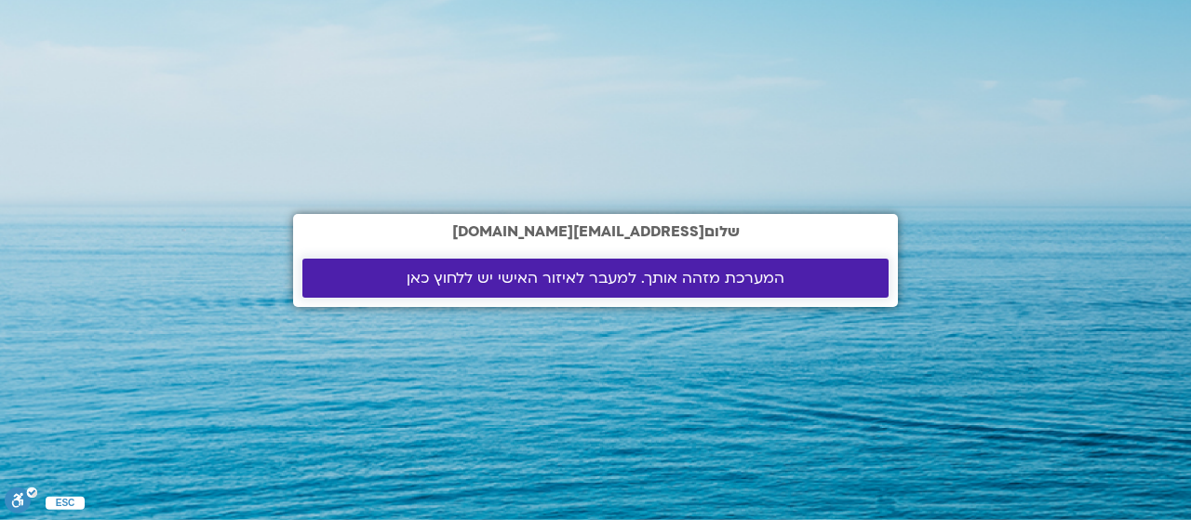
click at [660, 278] on span "המערכת מזהה אותך. למעבר לאיזור האישי יש ללחוץ כאן" at bounding box center [596, 278] width 378 height 17
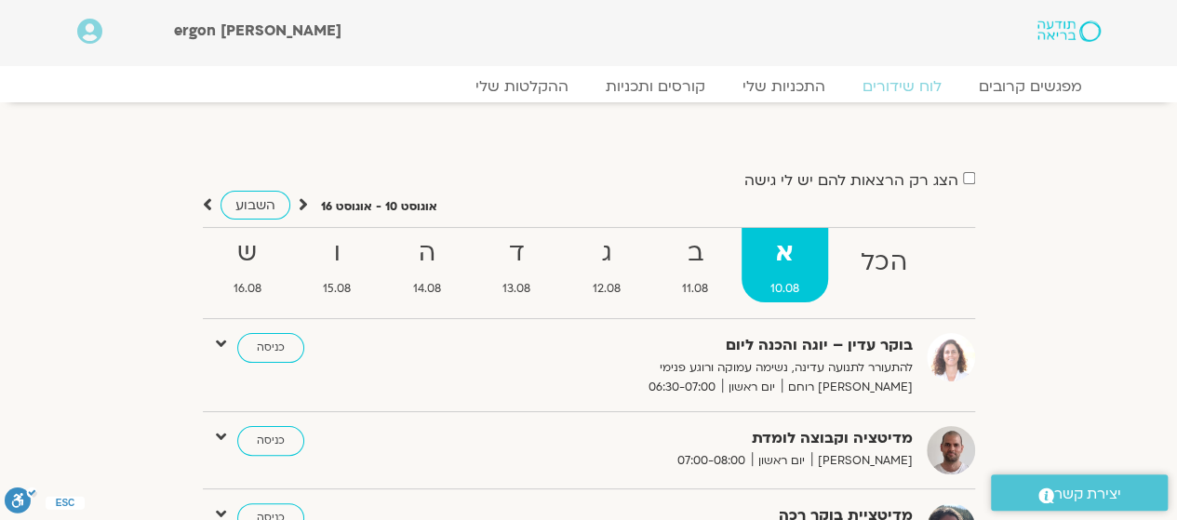
click at [798, 270] on strong "א" at bounding box center [785, 254] width 87 height 42
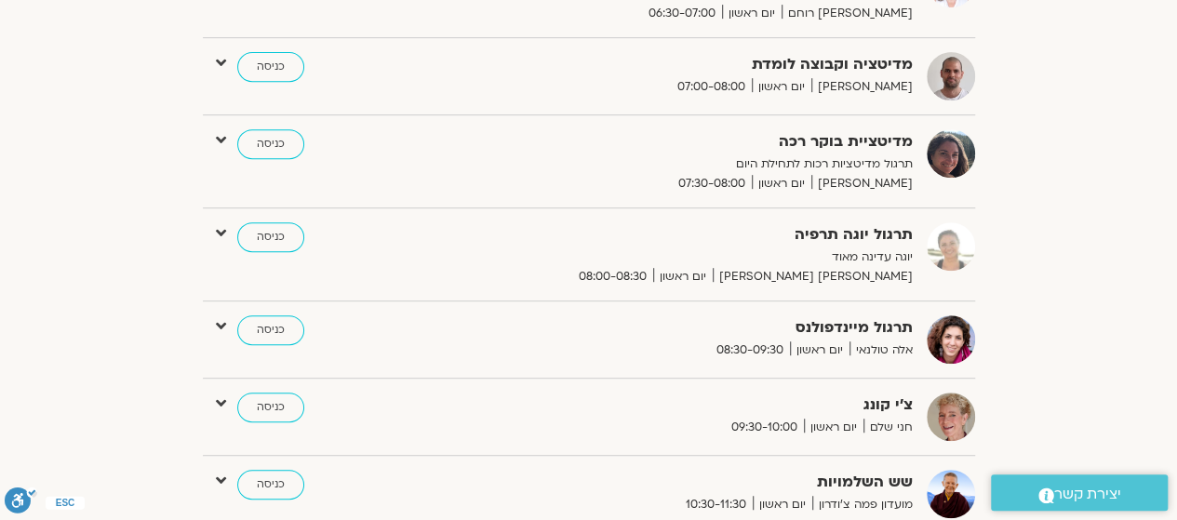
scroll to position [558, 0]
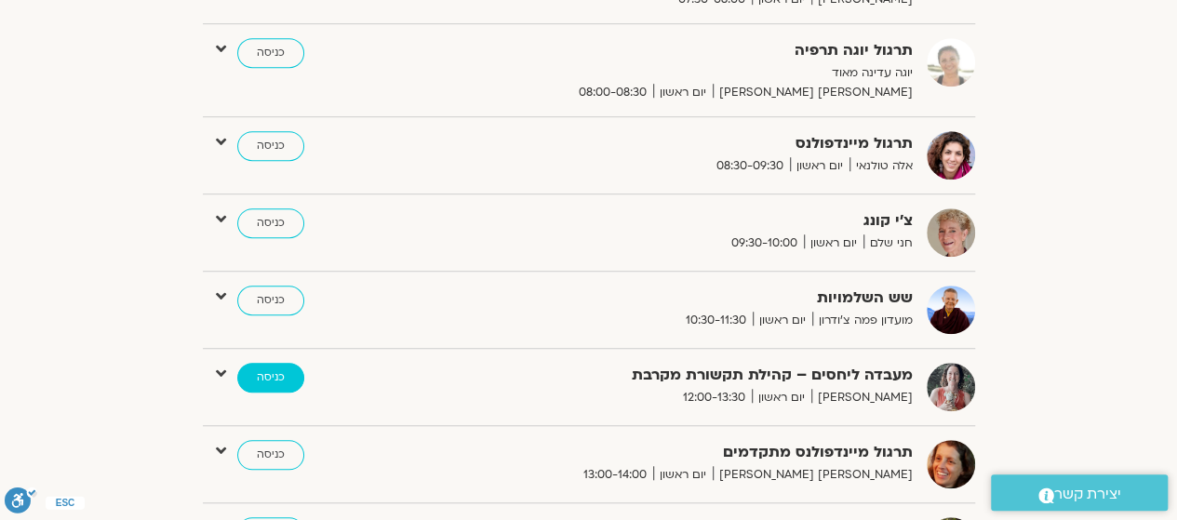
click at [271, 367] on link "כניסה" at bounding box center [270, 378] width 67 height 30
